Goal: Transaction & Acquisition: Purchase product/service

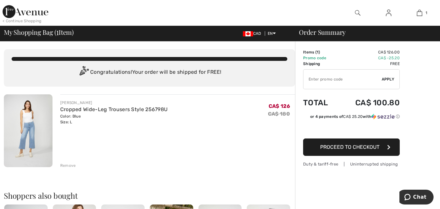
click at [328, 145] on span "Proceed to Checkout" at bounding box center [349, 147] width 59 height 6
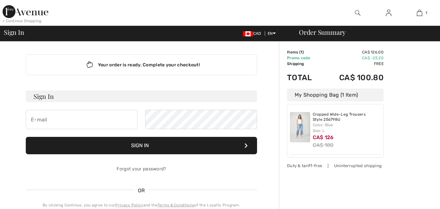
checkbox input "true"
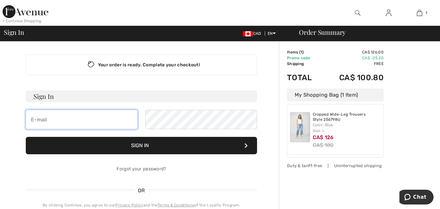
click at [67, 122] on input "email" at bounding box center [82, 119] width 112 height 19
type input "[EMAIL_ADDRESS][DOMAIN_NAME]"
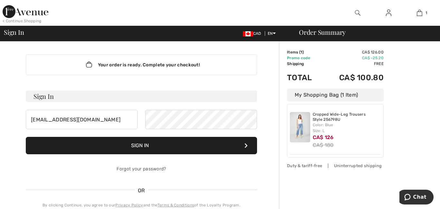
click at [137, 144] on button "Sign In" at bounding box center [141, 145] width 231 height 17
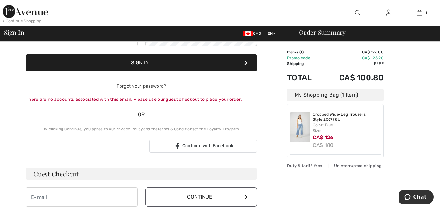
scroll to position [85, 0]
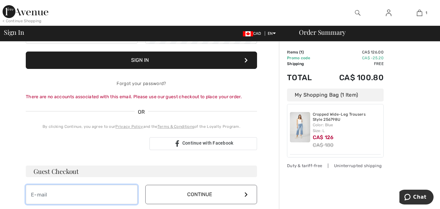
click at [118, 196] on input "email" at bounding box center [82, 194] width 112 height 19
type input "[EMAIL_ADDRESS][DOMAIN_NAME]"
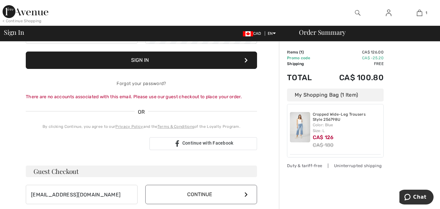
click at [194, 193] on button "Continue" at bounding box center [201, 194] width 112 height 19
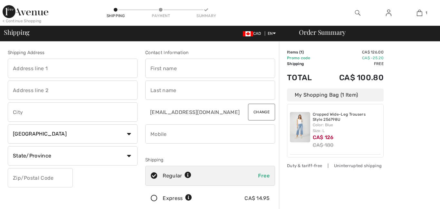
checkbox input "true"
